Goal: Register for event/course

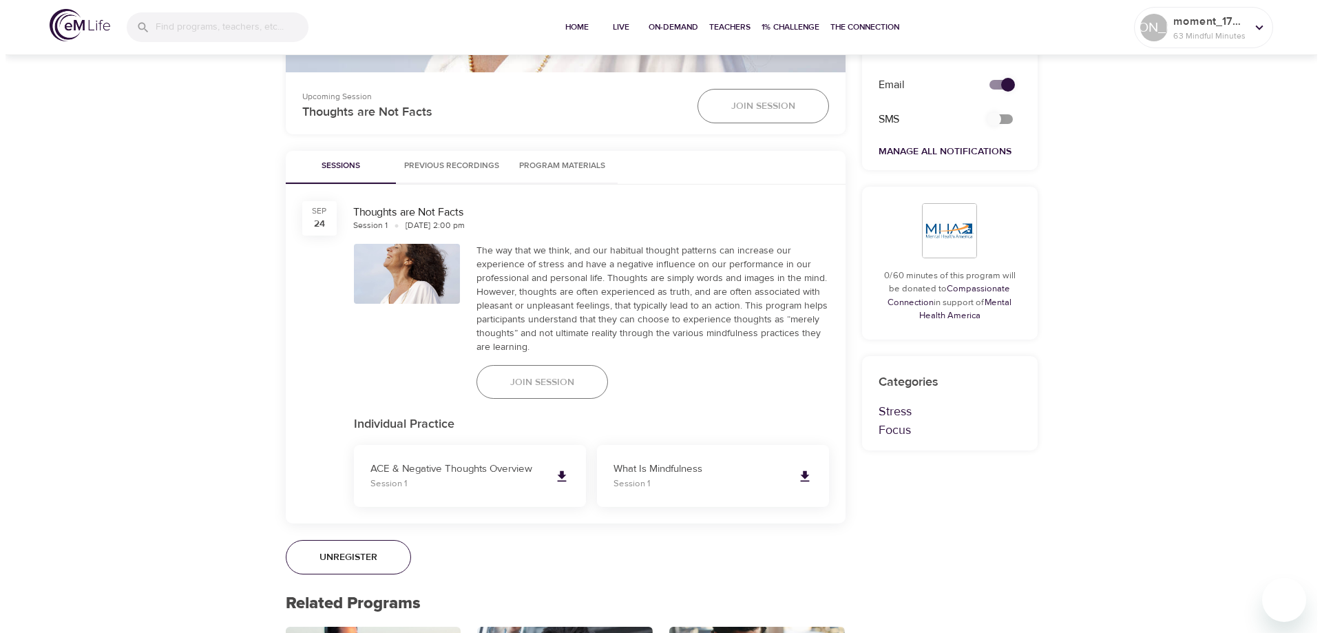
scroll to position [689, 0]
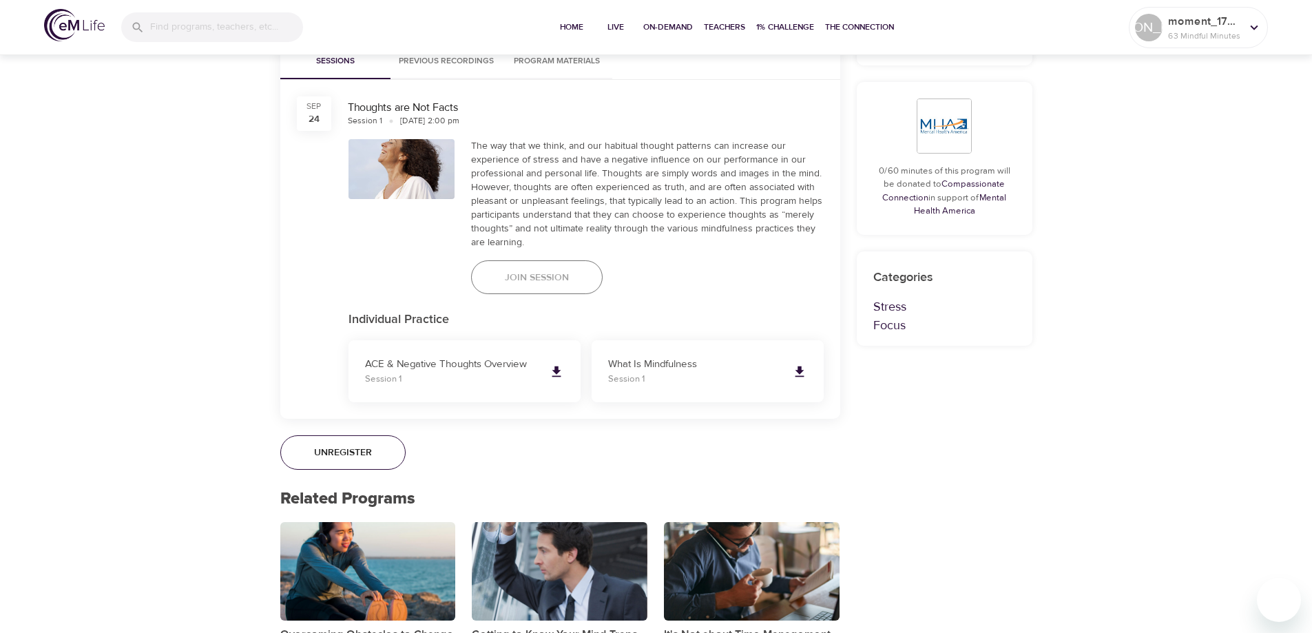
click at [545, 279] on span "Join Session" at bounding box center [537, 277] width 64 height 17
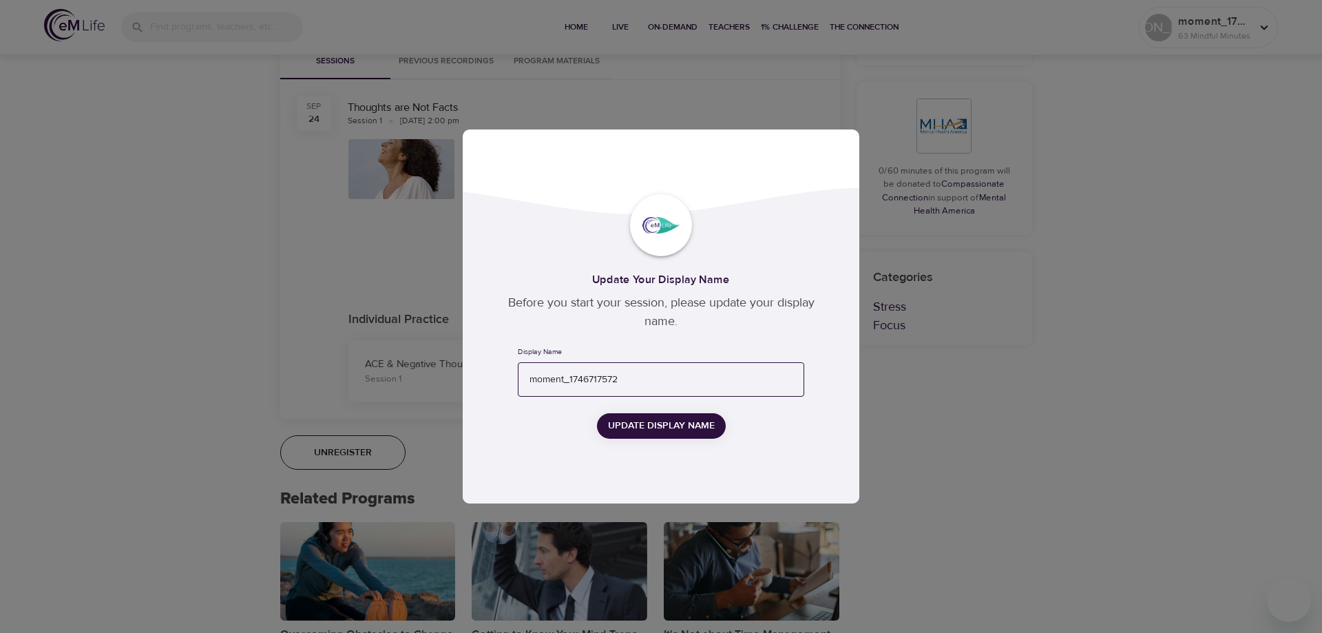
drag, startPoint x: 640, startPoint y: 381, endPoint x: 663, endPoint y: 421, distance: 45.6
click at [522, 383] on input "moment_1746717572" at bounding box center [661, 379] width 286 height 35
click at [677, 430] on span "Update Display Name" at bounding box center [661, 425] width 107 height 17
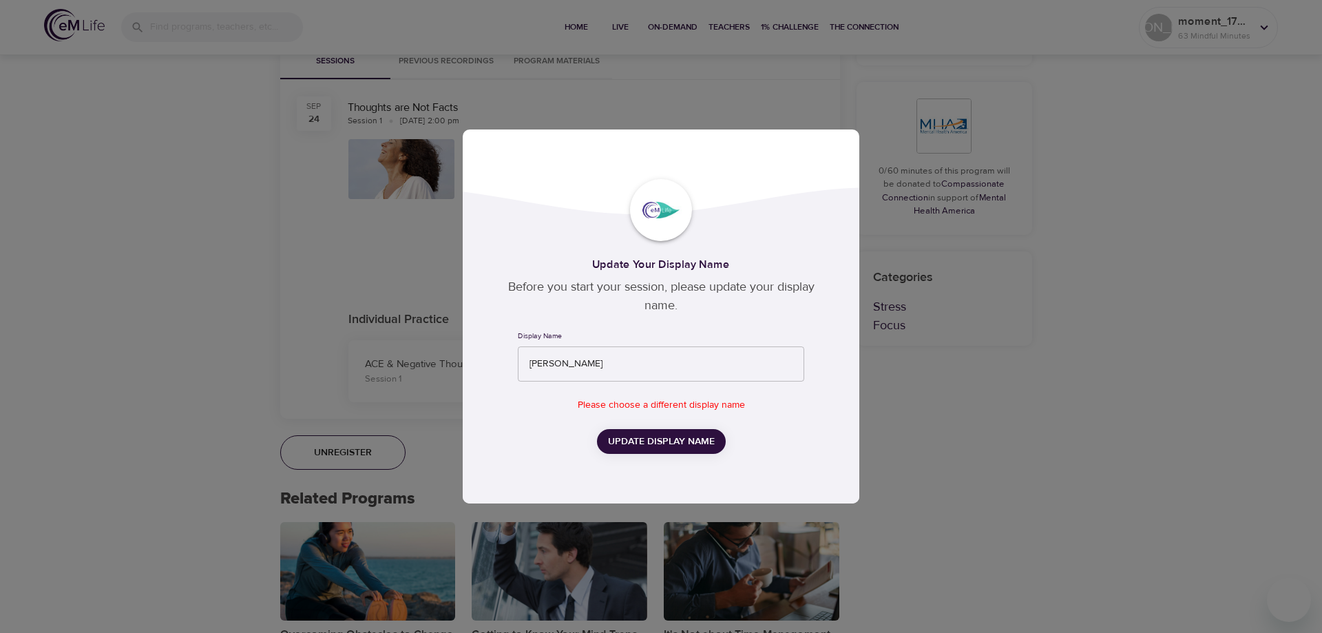
click at [665, 444] on span "Update Display Name" at bounding box center [661, 441] width 107 height 17
click at [596, 365] on input "[PERSON_NAME]" at bounding box center [661, 363] width 286 height 35
click at [649, 435] on span "Update Display Name" at bounding box center [661, 441] width 107 height 17
click at [579, 360] on input "J" at bounding box center [661, 363] width 286 height 35
type input "[PERSON_NAME]"
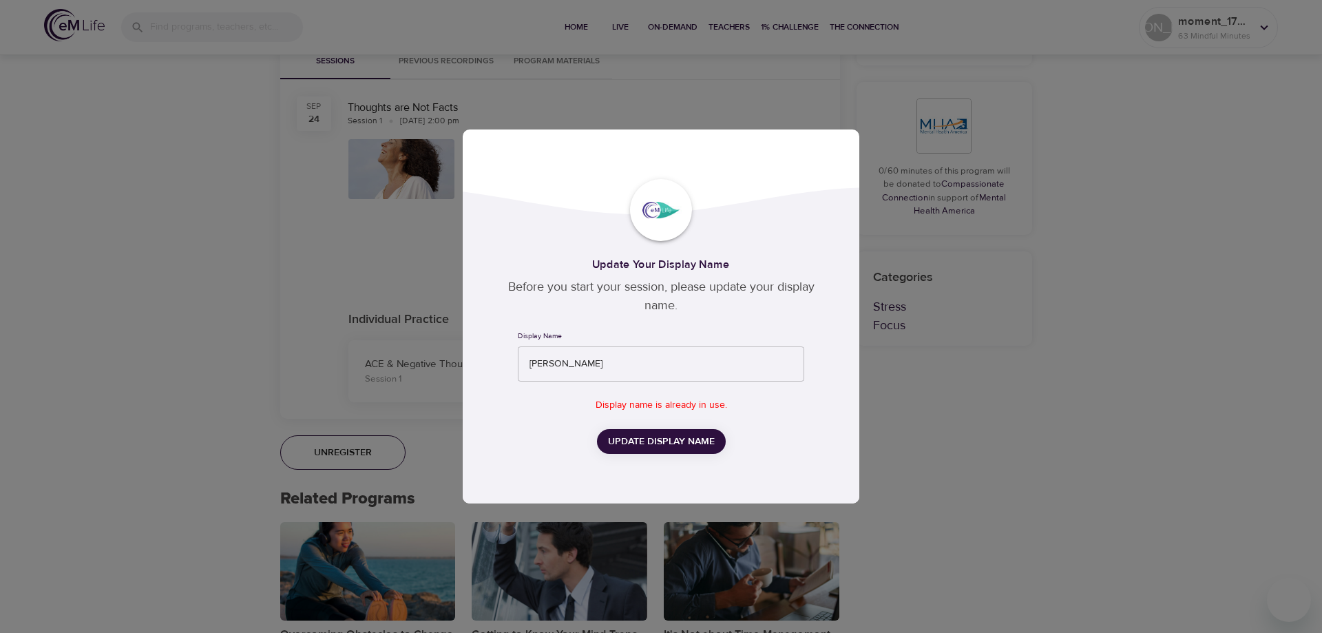
click at [648, 450] on button "Update Display Name" at bounding box center [661, 441] width 129 height 25
